Goal: Task Accomplishment & Management: Complete application form

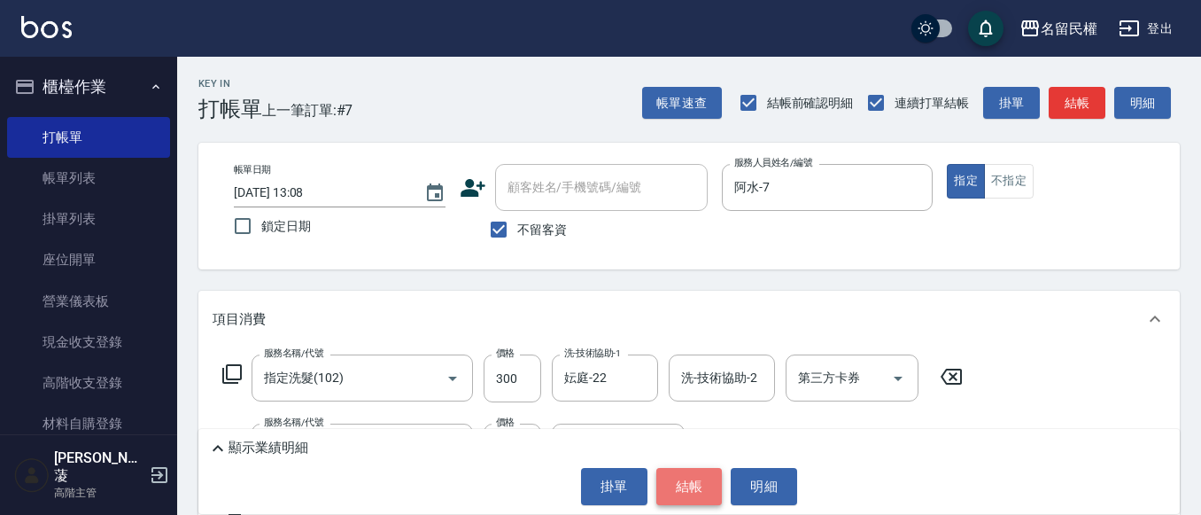
click at [688, 497] on button "結帳" at bounding box center [689, 486] width 66 height 37
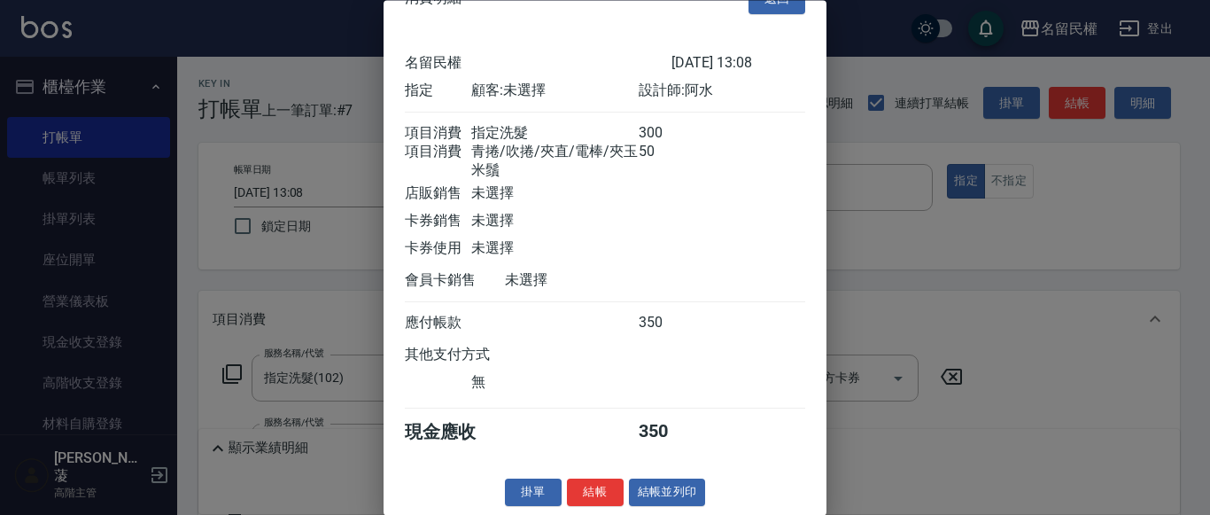
scroll to position [66, 0]
click at [579, 483] on button "結帳" at bounding box center [595, 492] width 57 height 27
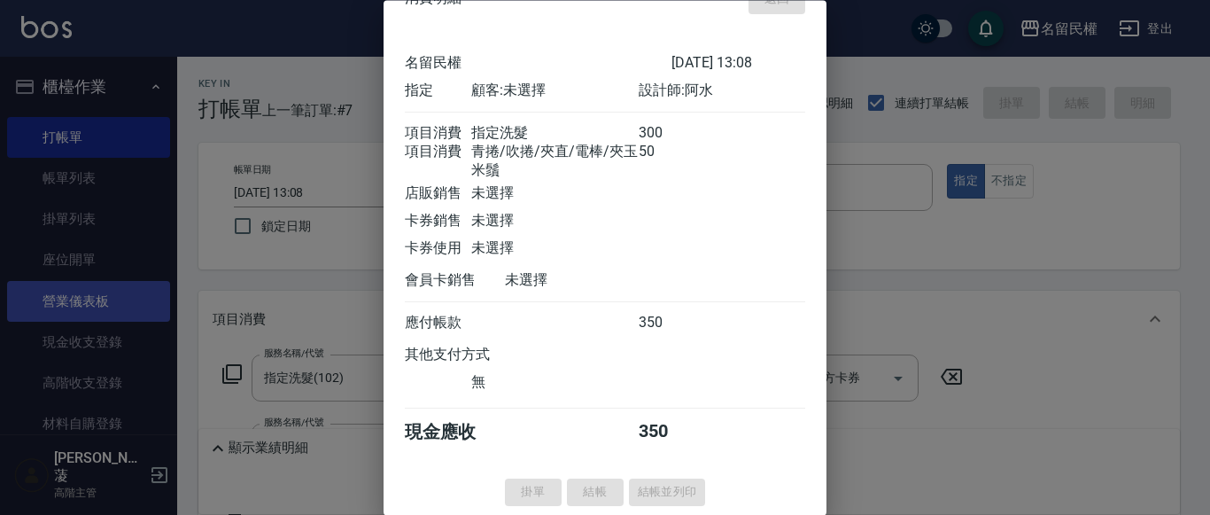
type input "[DATE] 15:28"
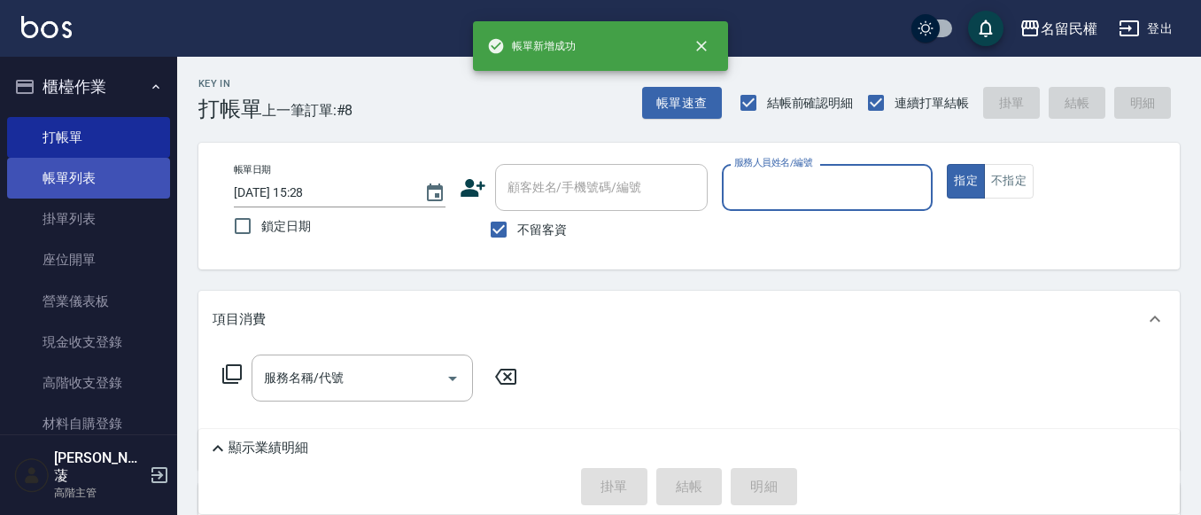
click at [88, 176] on link "帳單列表" at bounding box center [88, 178] width 163 height 41
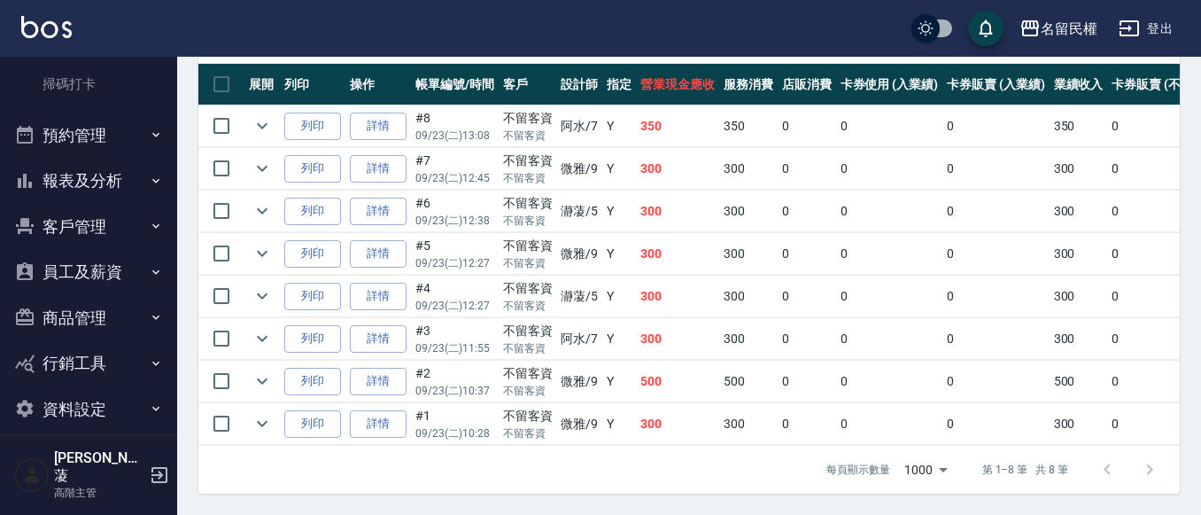
scroll to position [506, 0]
click at [120, 169] on button "報表及分析" at bounding box center [88, 178] width 163 height 46
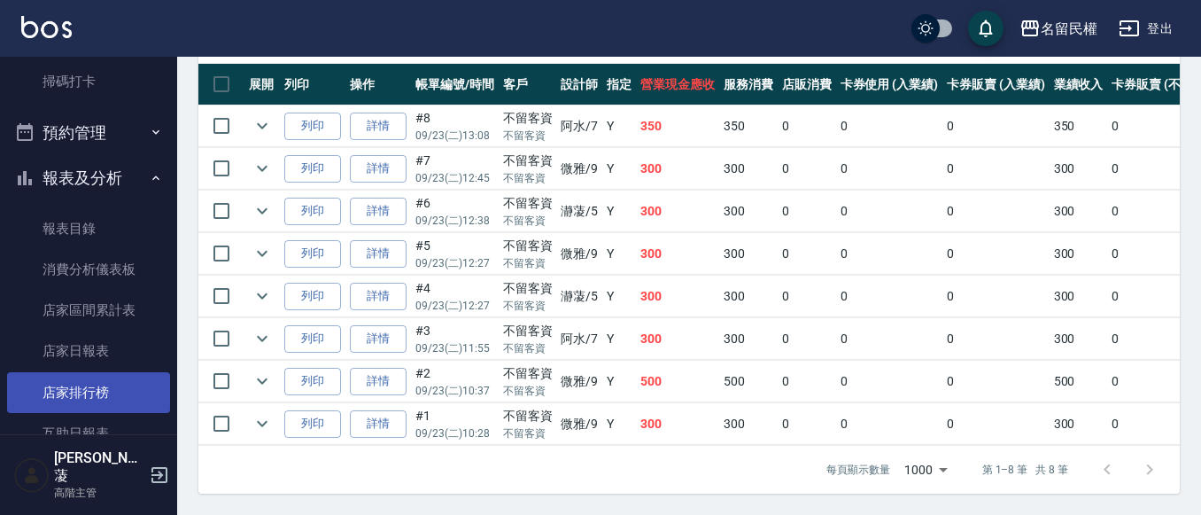
click at [71, 418] on link "互助日報表" at bounding box center [88, 433] width 163 height 41
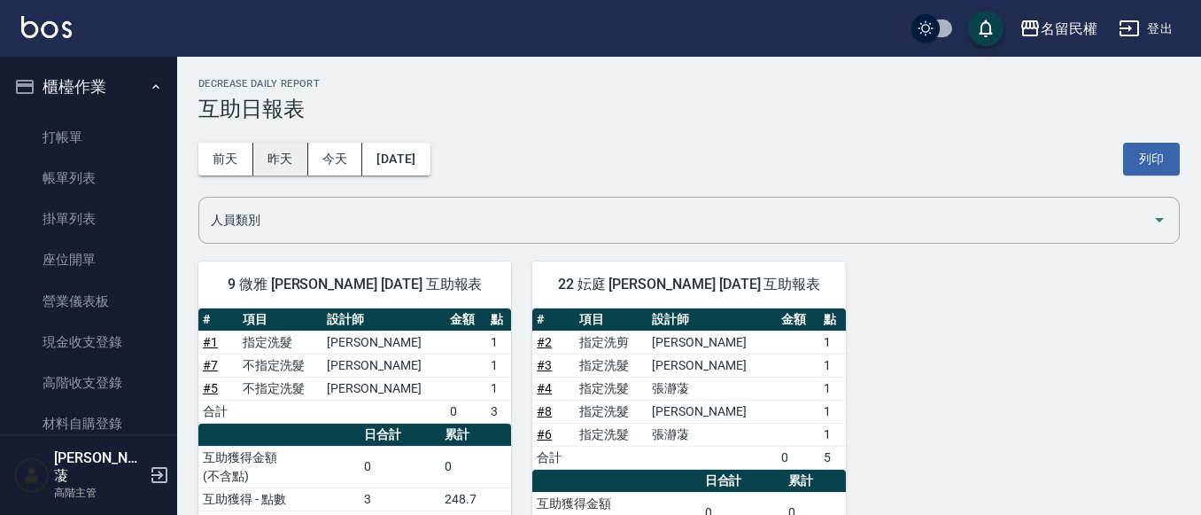
click at [262, 160] on button "昨天" at bounding box center [280, 159] width 55 height 33
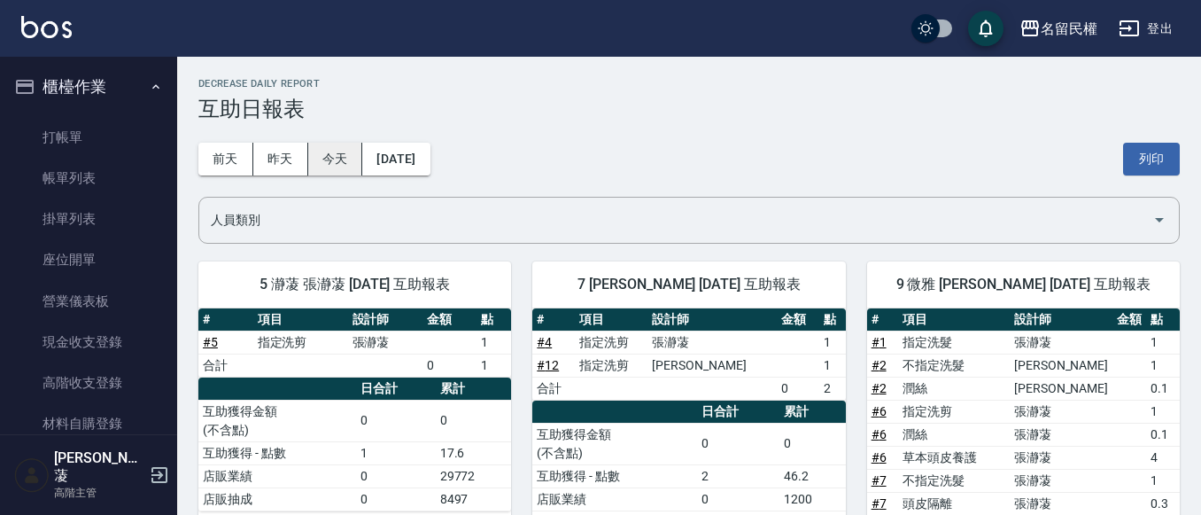
click at [314, 148] on button "今天" at bounding box center [335, 159] width 55 height 33
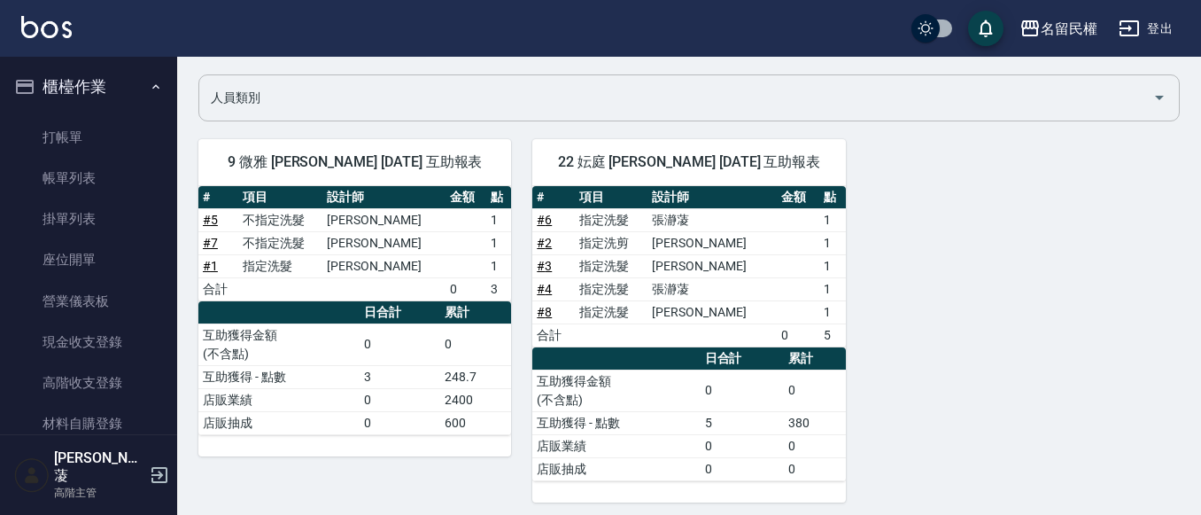
scroll to position [131, 0]
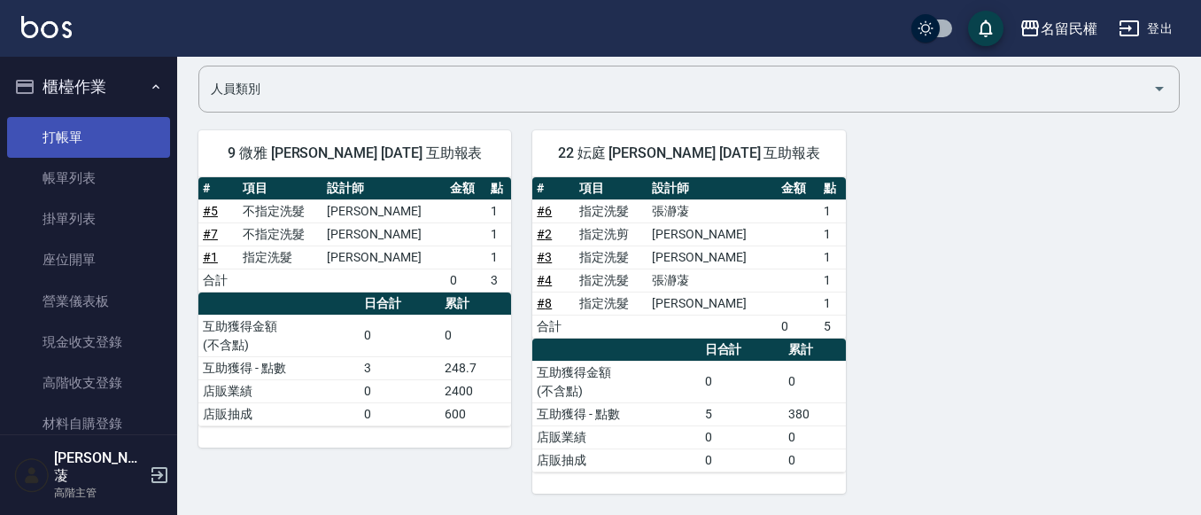
click at [71, 128] on link "打帳單" at bounding box center [88, 137] width 163 height 41
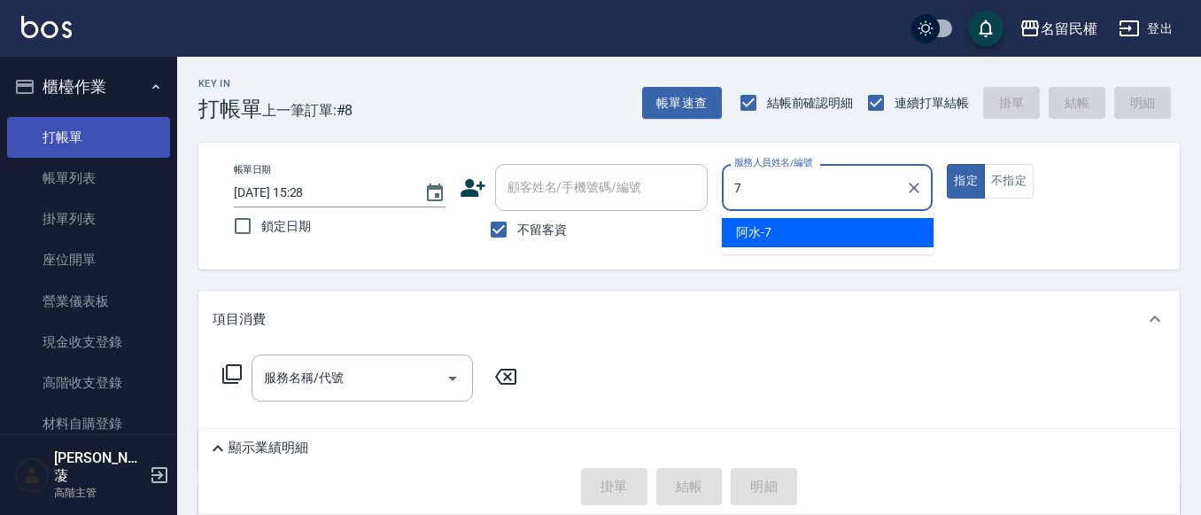
type input "阿水-7"
type button "true"
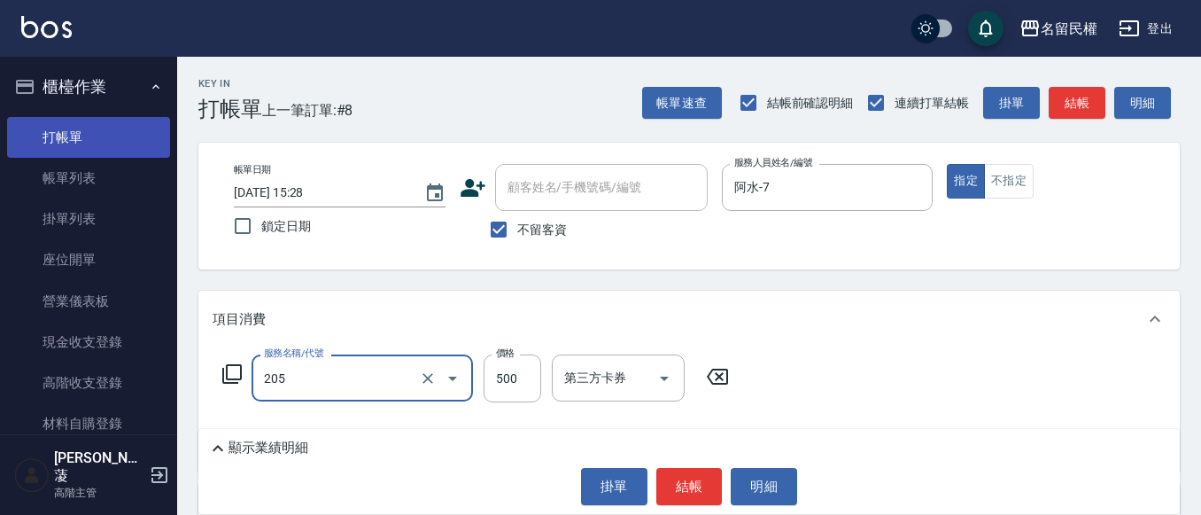
type input "指定洗剪(205)"
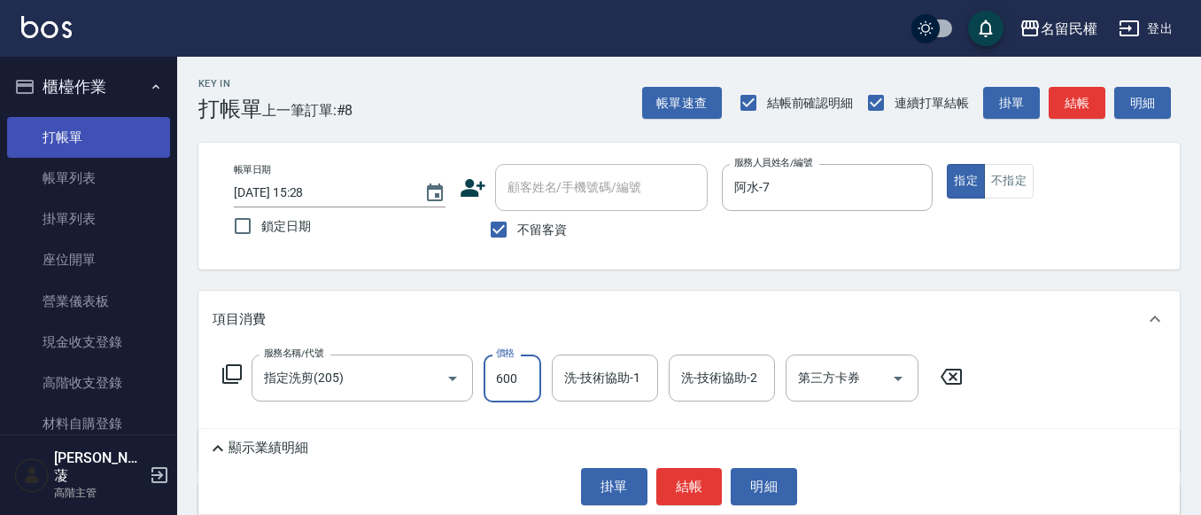
type input "600"
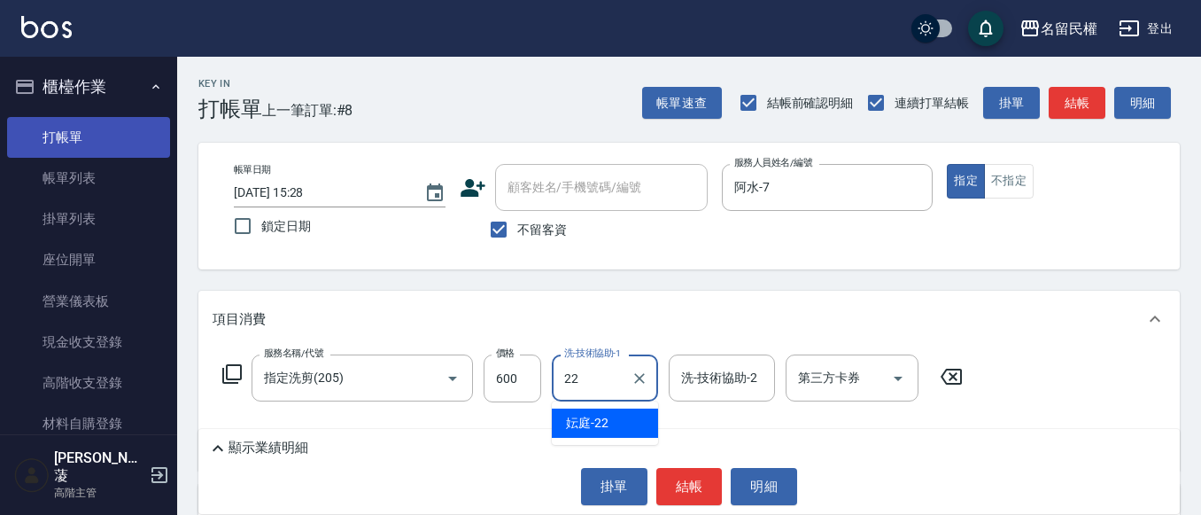
type input "妘庭-22"
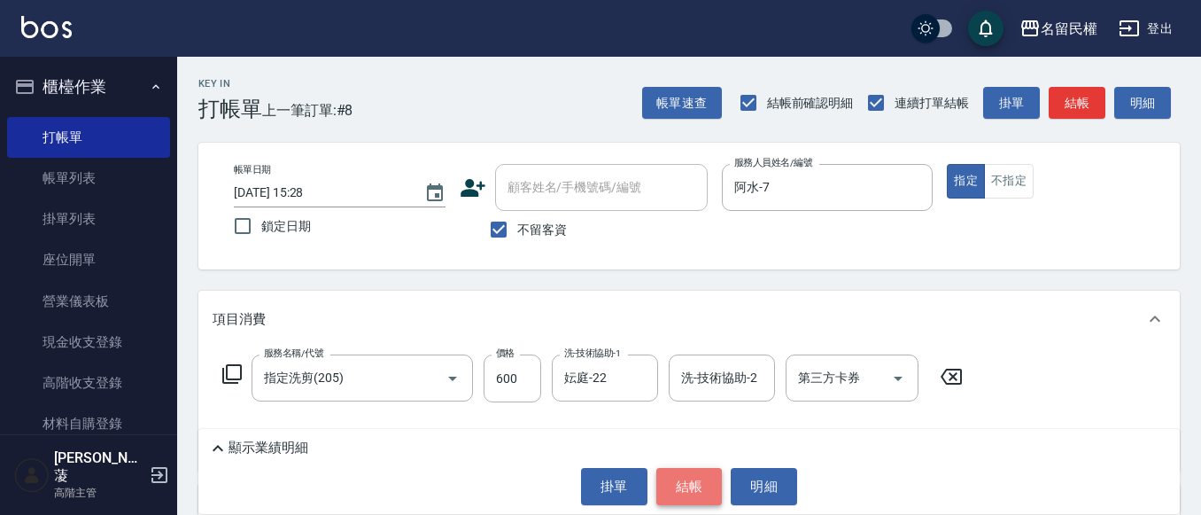
click at [691, 480] on button "結帳" at bounding box center [689, 486] width 66 height 37
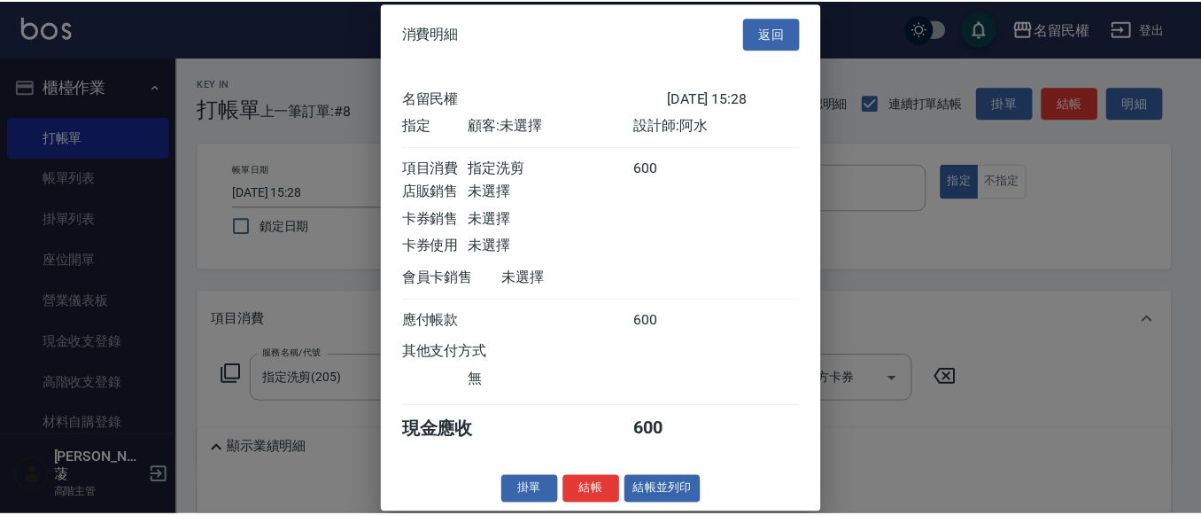
scroll to position [23, 0]
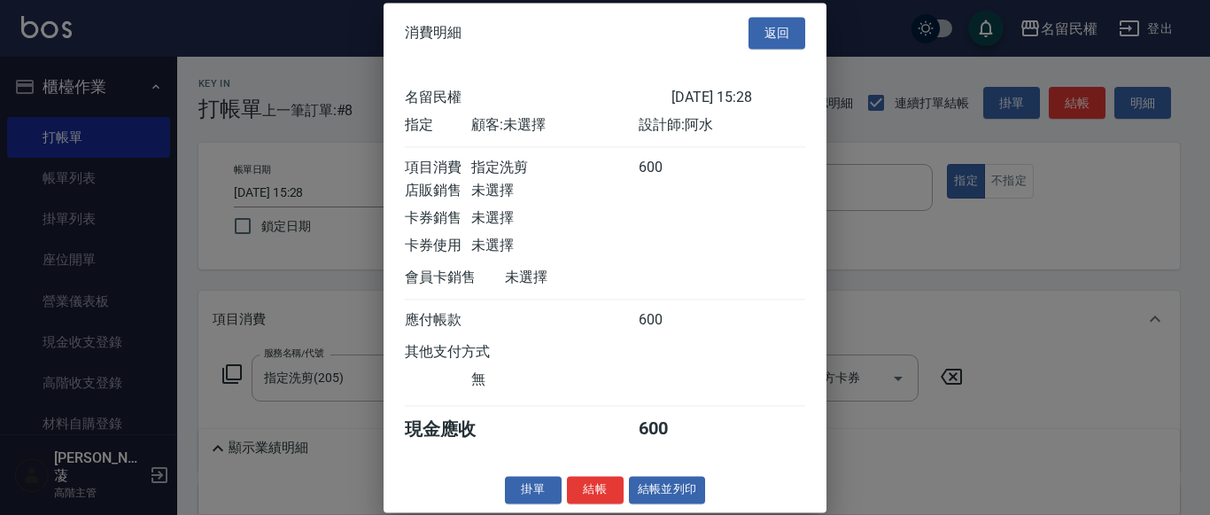
drag, startPoint x: 598, startPoint y: 490, endPoint x: 606, endPoint y: 485, distance: 9.6
click at [603, 486] on button "結帳" at bounding box center [595, 489] width 57 height 27
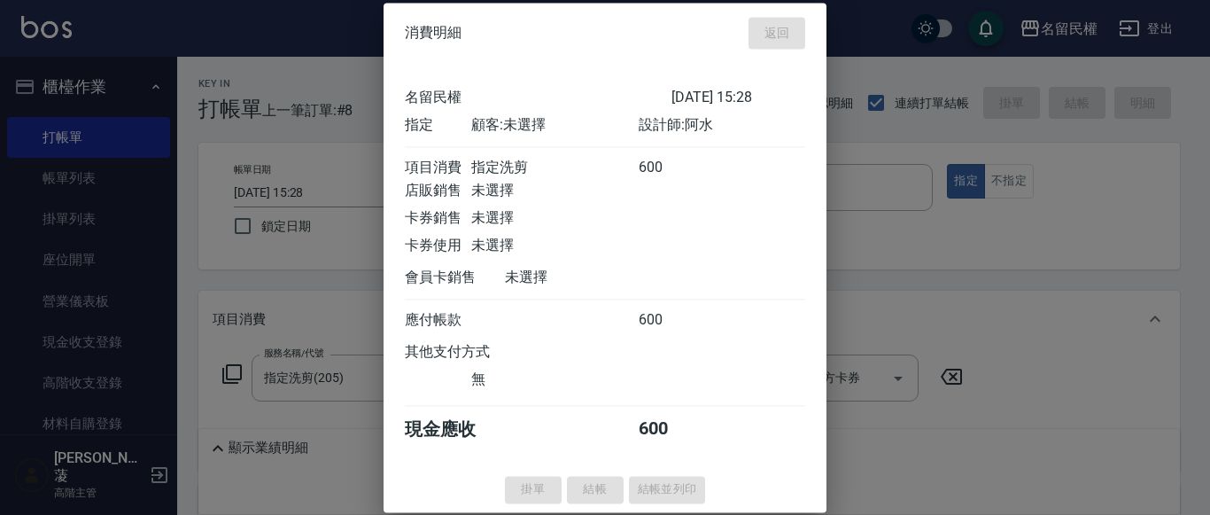
type input "[DATE] 15:53"
